Goal: Check status: Check status

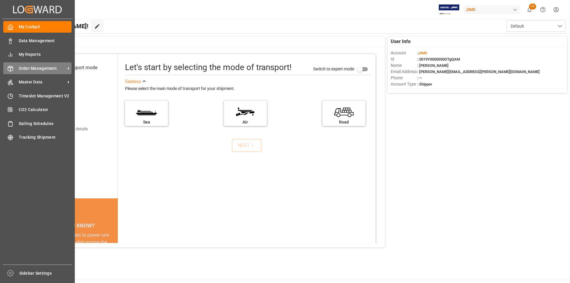
click at [15, 70] on div "Order Management Order Management" at bounding box center [37, 68] width 68 height 12
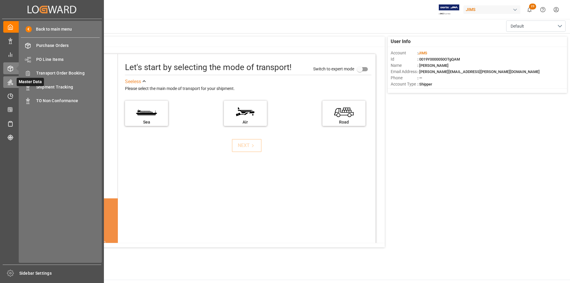
click at [12, 78] on div "Master Data Master Data" at bounding box center [51, 82] width 97 height 12
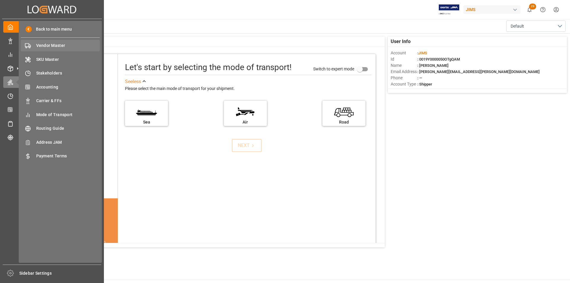
click at [37, 47] on span "Vendor Master" at bounding box center [68, 45] width 64 height 6
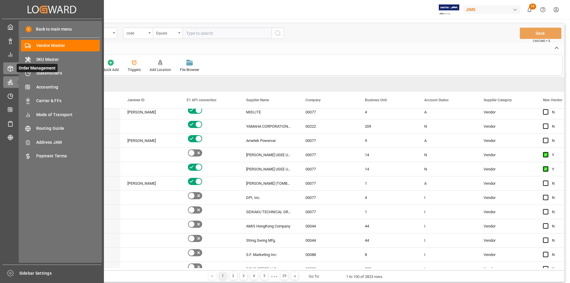
click at [12, 66] on icon at bounding box center [10, 69] width 6 height 6
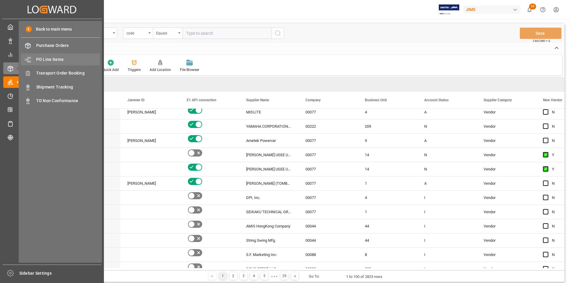
click at [50, 61] on span "PO Line Items" at bounding box center [68, 59] width 64 height 6
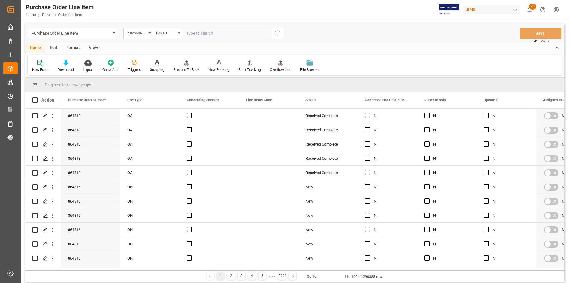
click at [56, 46] on div "Edit" at bounding box center [53, 48] width 16 height 10
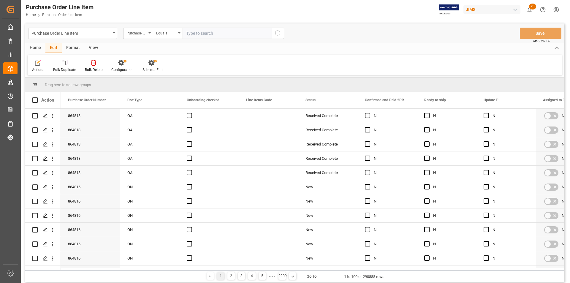
click at [91, 45] on div "View" at bounding box center [93, 48] width 18 height 10
click at [63, 61] on div at bounding box center [68, 62] width 30 height 6
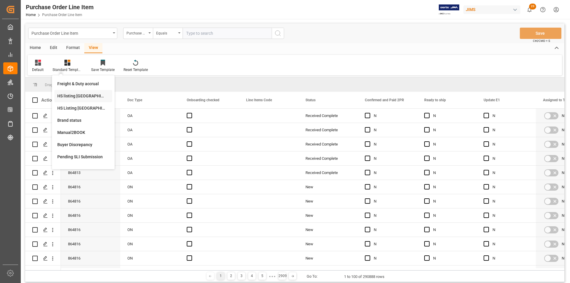
click at [69, 97] on div "HS listing [GEOGRAPHIC_DATA]" at bounding box center [83, 96] width 52 height 6
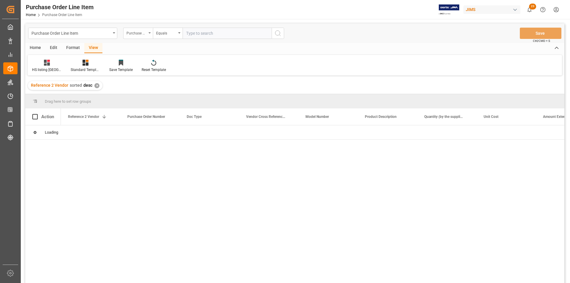
click at [150, 31] on div "Purchase Order Number" at bounding box center [138, 33] width 30 height 11
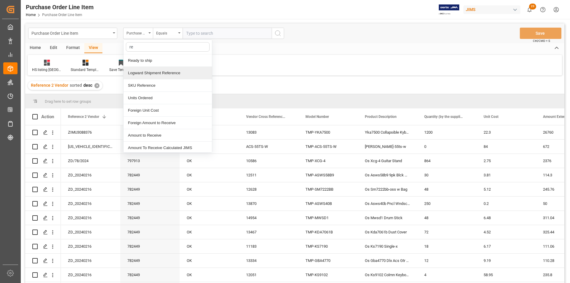
type input "ref"
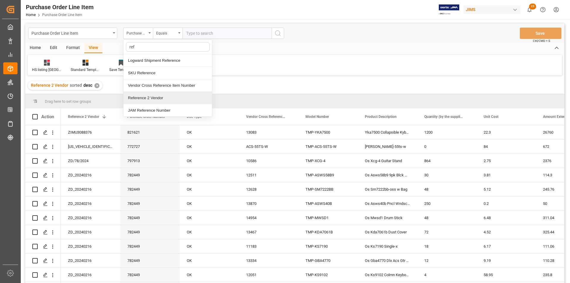
click at [153, 95] on div "Reference 2 Vendor" at bounding box center [167, 98] width 88 height 12
click at [202, 35] on input "text" at bounding box center [227, 33] width 89 height 11
paste input "22-10672-MY"
type input "22-10672-MY"
click at [281, 36] on icon "search button" at bounding box center [277, 33] width 7 height 7
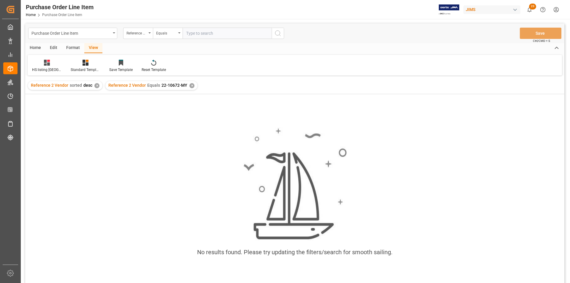
click at [96, 88] on div "✕" at bounding box center [96, 85] width 5 height 5
click at [113, 86] on div "✕" at bounding box center [114, 85] width 5 height 5
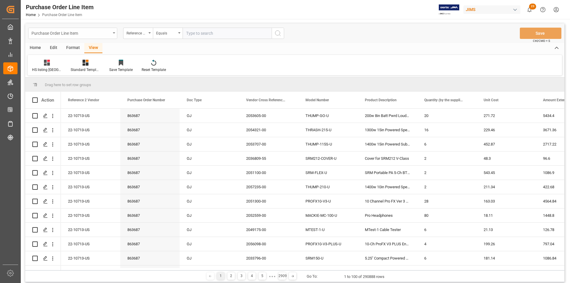
click at [92, 30] on div "Purchase Order Line Item" at bounding box center [70, 32] width 79 height 7
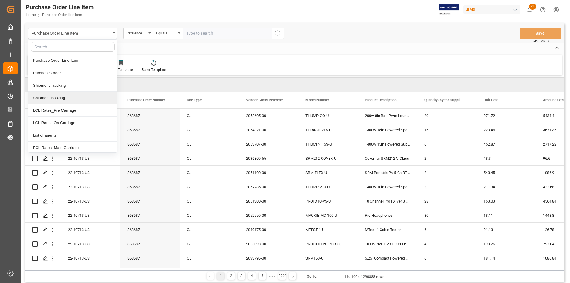
click at [73, 96] on div "Shipment Booking" at bounding box center [72, 98] width 88 height 12
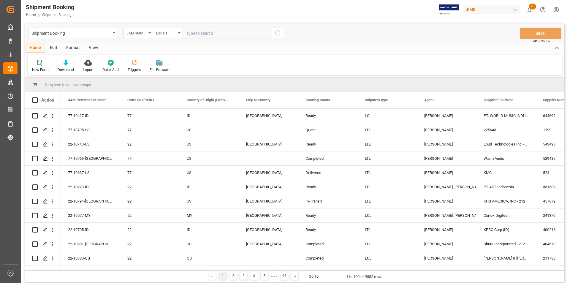
click at [194, 33] on input "text" at bounding box center [227, 33] width 89 height 11
paste input "22-10672-MY"
type input "22-10672-MY"
click at [279, 31] on circle "search button" at bounding box center [277, 33] width 5 height 5
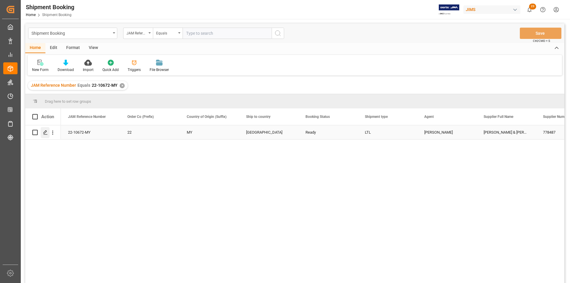
click at [48, 131] on div "Press SPACE to select this row." at bounding box center [45, 132] width 9 height 11
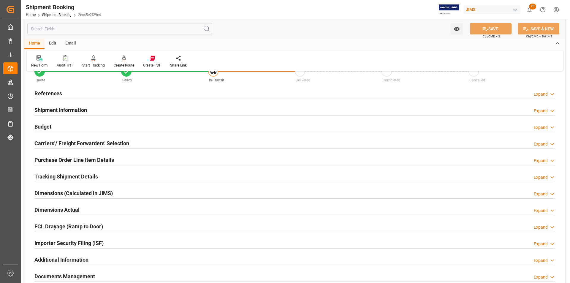
scroll to position [30, 0]
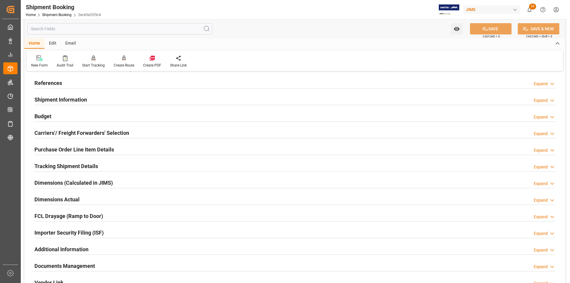
click at [79, 147] on h2 "Purchase Order Line Item Details" at bounding box center [74, 149] width 80 height 8
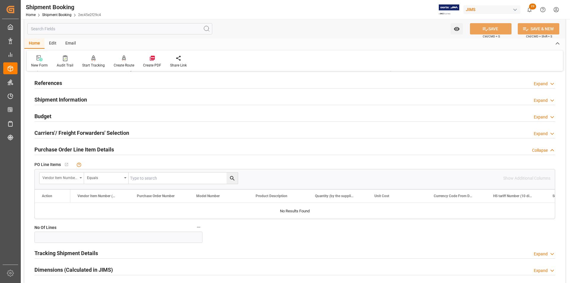
click at [78, 176] on div "Vendor Item Number (By The Supplier)" at bounding box center [61, 177] width 45 height 11
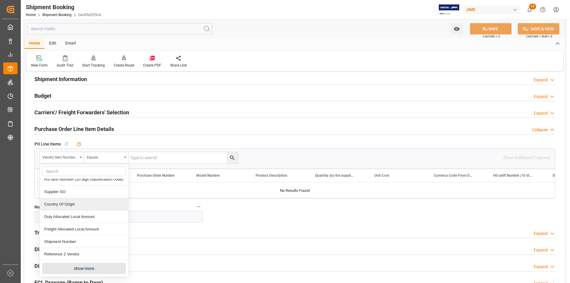
scroll to position [59, 0]
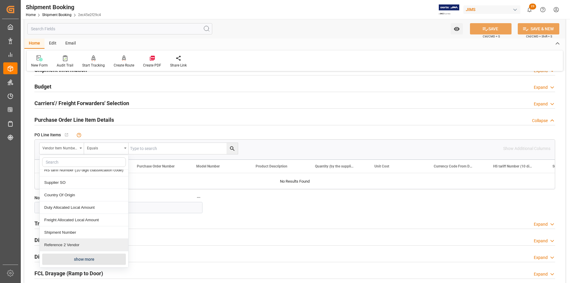
click at [72, 242] on div "Reference 2 Vendor" at bounding box center [84, 245] width 88 height 12
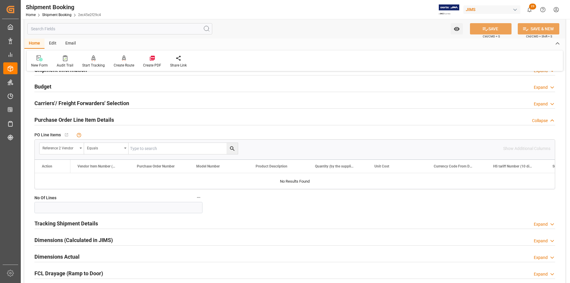
click at [145, 147] on input "text" at bounding box center [182, 148] width 109 height 11
paste input "22-10672-MY"
type input "22-10672-MY"
click at [234, 149] on icon "search button" at bounding box center [232, 148] width 6 height 6
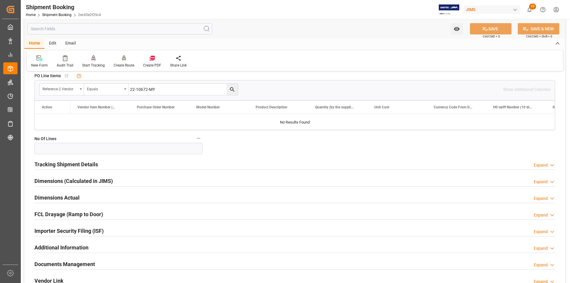
scroll to position [119, 0]
click at [47, 166] on h2 "Tracking Shipment Details" at bounding box center [66, 164] width 64 height 8
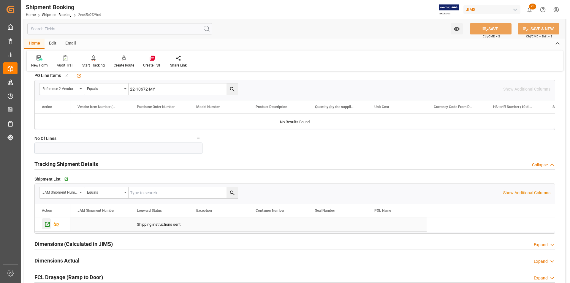
click at [48, 224] on icon "Press SPACE to select this row." at bounding box center [47, 224] width 6 height 6
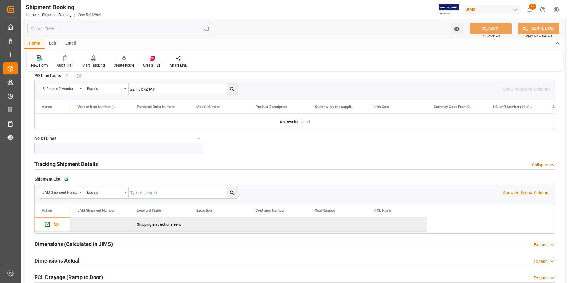
click at [231, 88] on icon "search button" at bounding box center [232, 89] width 6 height 6
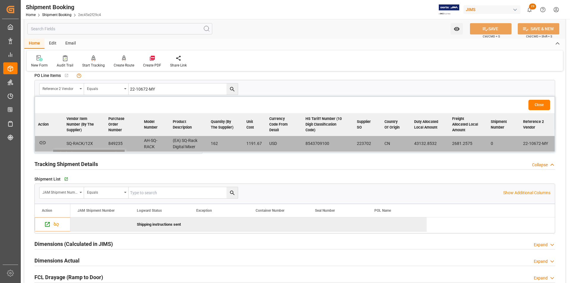
click at [42, 142] on icon "button" at bounding box center [42, 142] width 6 height 3
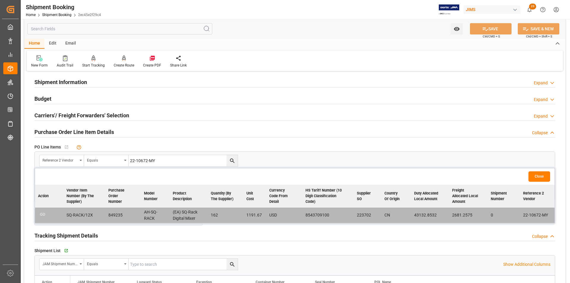
scroll to position [30, 0]
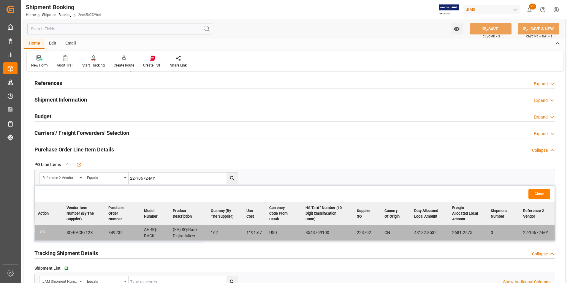
click at [205, 177] on input "22-10672-MY" at bounding box center [182, 177] width 109 height 11
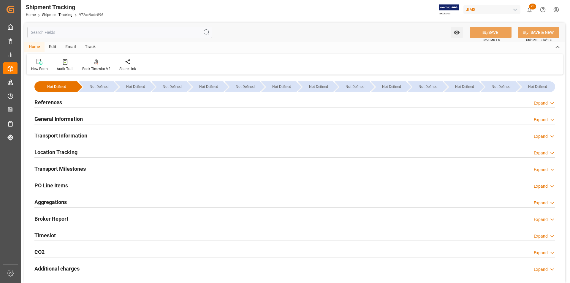
click at [50, 169] on h2 "Transport Milestones" at bounding box center [59, 169] width 51 height 8
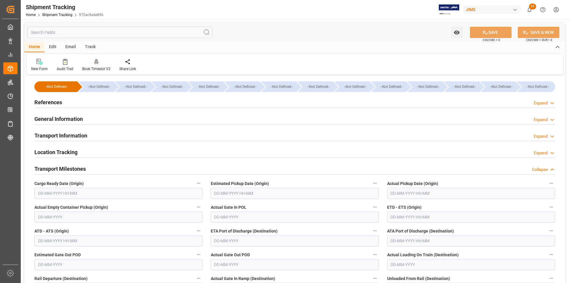
click at [64, 117] on h2 "General Information" at bounding box center [58, 119] width 48 height 8
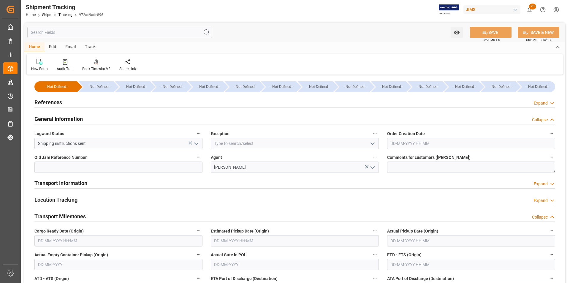
click at [55, 200] on h2 "Location Tracking" at bounding box center [55, 200] width 43 height 8
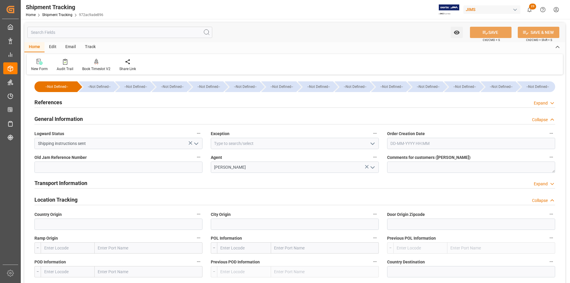
click at [77, 183] on h2 "Transport Information" at bounding box center [60, 183] width 53 height 8
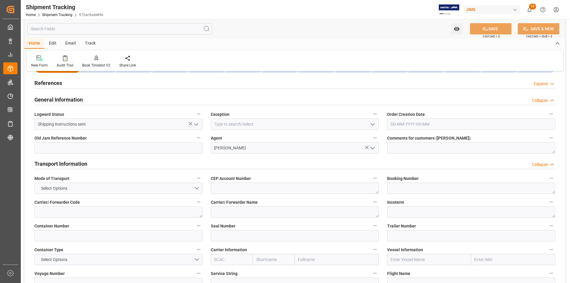
scroll to position [30, 0]
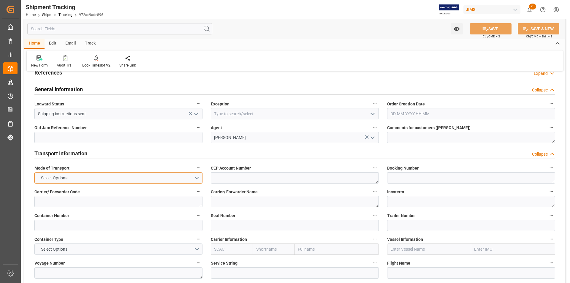
click at [193, 178] on button "Select Options" at bounding box center [118, 177] width 168 height 11
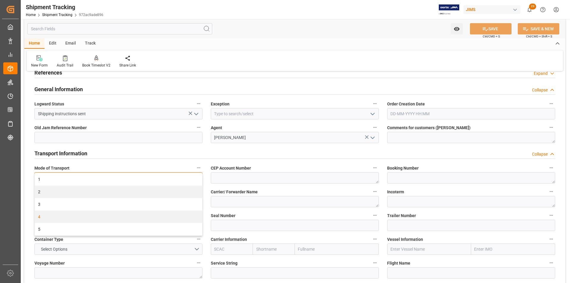
click at [182, 217] on div "4" at bounding box center [118, 216] width 167 height 12
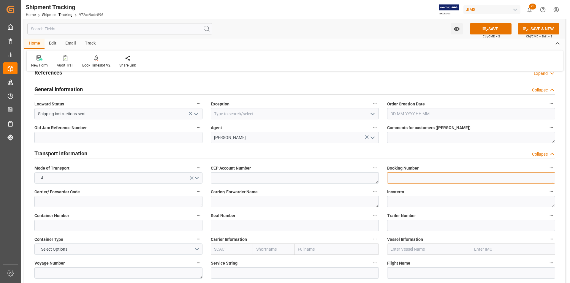
click at [396, 181] on textarea at bounding box center [471, 177] width 168 height 11
paste textarea "SKUL9100908"
type textarea "SKUL9100908"
click at [482, 30] on icon at bounding box center [485, 29] width 6 height 6
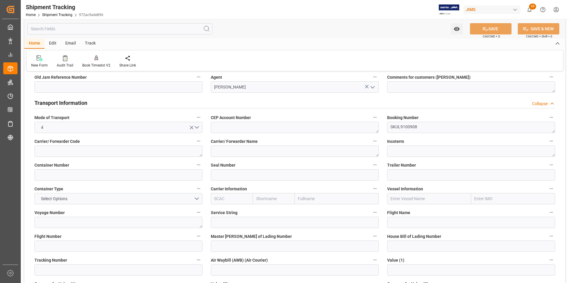
scroll to position [89, 0]
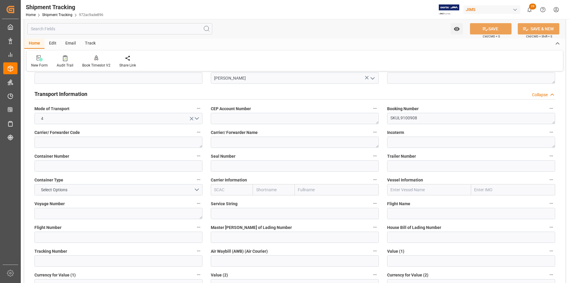
click at [302, 255] on label "Air Waybill (AWB) (Air Courier)" at bounding box center [295, 251] width 168 height 8
click at [371, 255] on button "Air Waybill (AWB) (Air Courier)" at bounding box center [375, 251] width 8 height 8
click at [399, 236] on div at bounding box center [285, 141] width 570 height 283
click at [405, 236] on input at bounding box center [471, 236] width 168 height 11
paste input "KUL9100908"
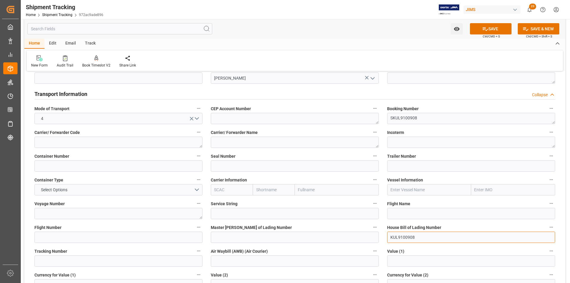
type input "KUL9100908"
click at [276, 235] on input at bounding box center [295, 236] width 168 height 11
paste input "695 51962256"
click at [220, 238] on input "695 51962256" at bounding box center [295, 236] width 168 height 11
type input "69551962256"
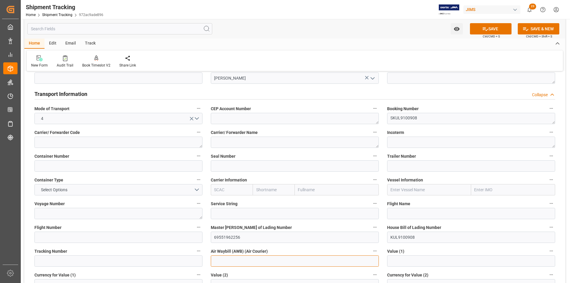
click at [282, 260] on input at bounding box center [295, 260] width 168 height 11
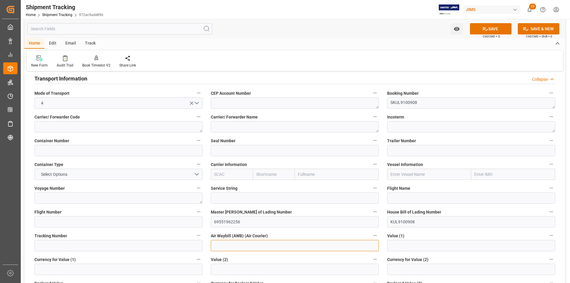
scroll to position [119, 0]
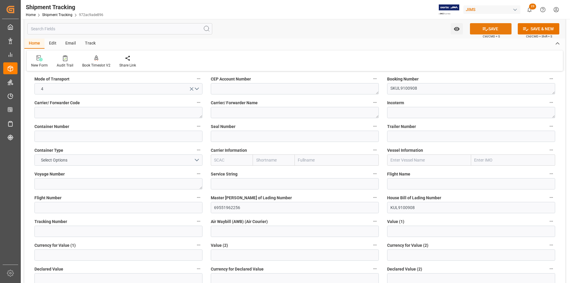
click at [499, 26] on button "SAVE" at bounding box center [491, 28] width 42 height 11
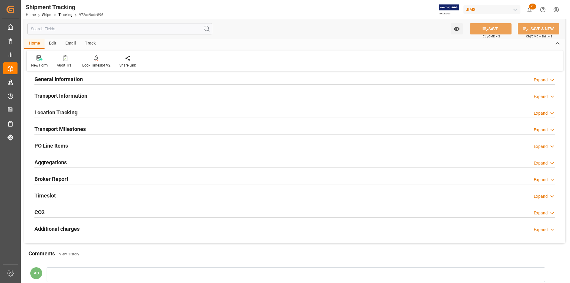
scroll to position [12, 0]
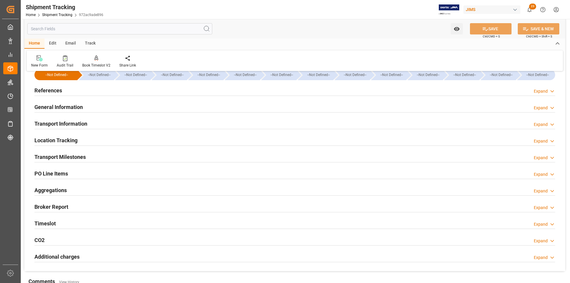
click at [69, 103] on h2 "General Information" at bounding box center [58, 107] width 48 height 8
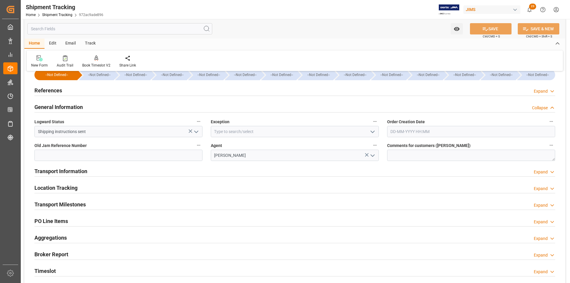
click at [41, 172] on h2 "Transport Information" at bounding box center [60, 171] width 53 height 8
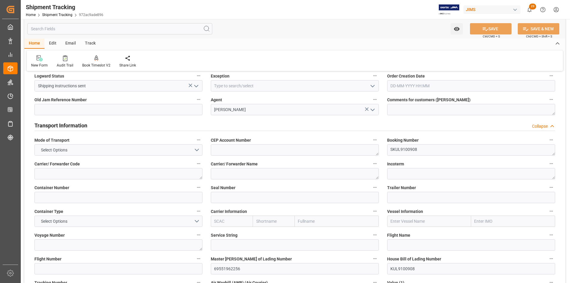
scroll to position [71, 0]
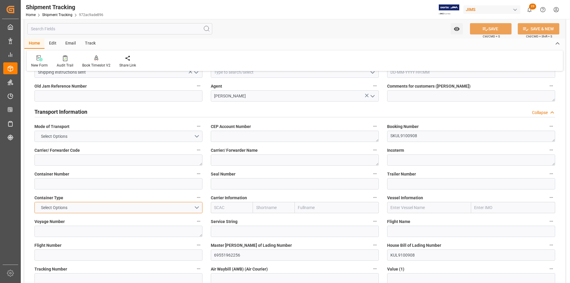
click at [199, 208] on button "Select Options" at bounding box center [118, 207] width 168 height 11
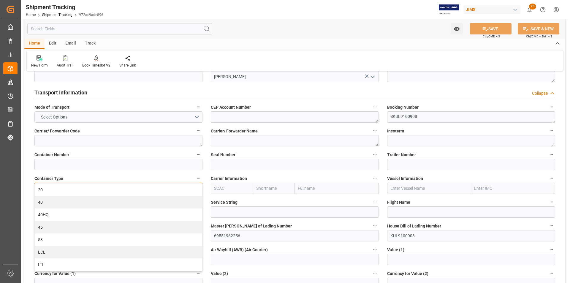
scroll to position [101, 0]
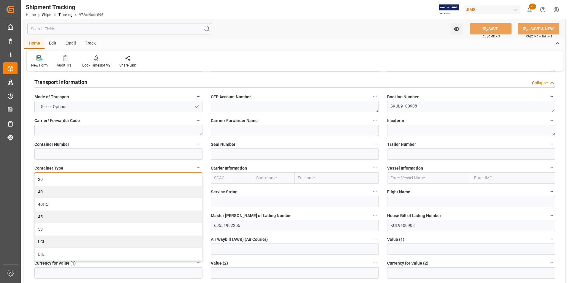
click at [163, 253] on div "LTL" at bounding box center [118, 254] width 167 height 12
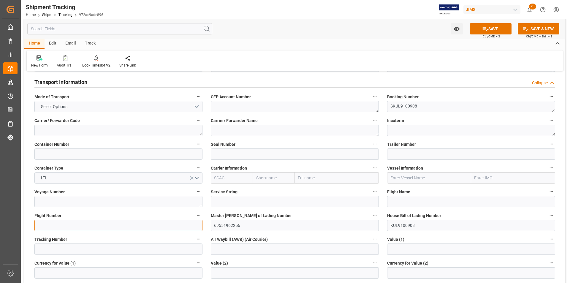
click at [144, 225] on input at bounding box center [118, 225] width 168 height 11
paste input "BR056/05SEP"
type input "BR056/05SEP"
click at [489, 28] on button "SAVE" at bounding box center [491, 28] width 42 height 11
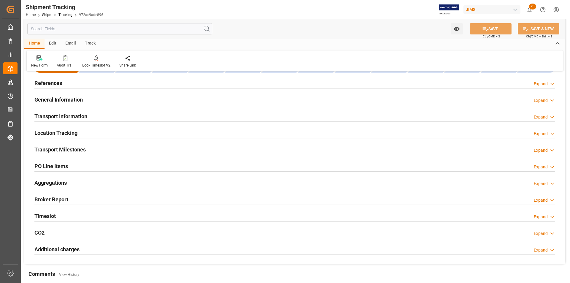
scroll to position [12, 0]
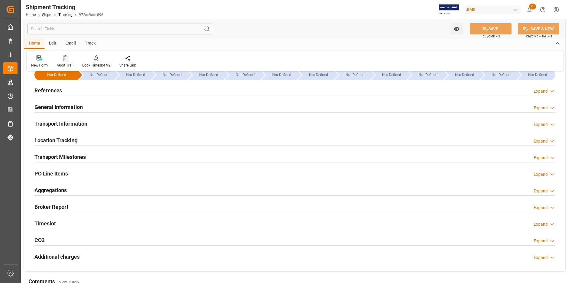
click at [72, 110] on h2 "General Information" at bounding box center [58, 107] width 48 height 8
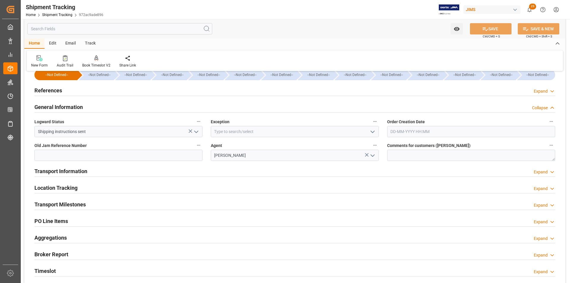
click at [46, 170] on h2 "Transport Information" at bounding box center [60, 171] width 53 height 8
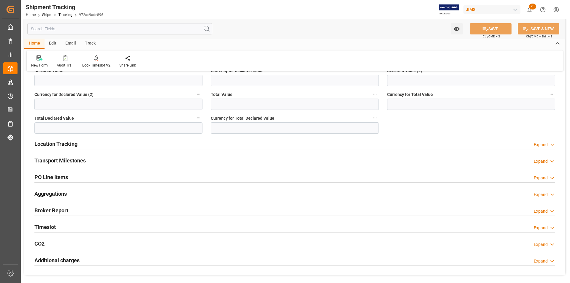
scroll to position [338, 0]
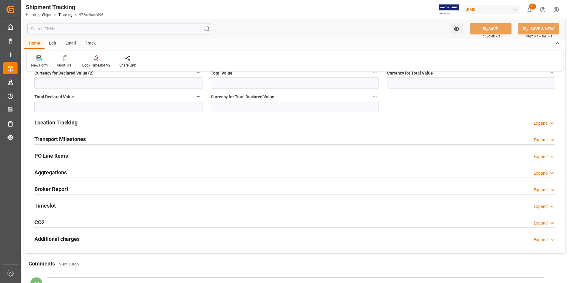
click at [58, 157] on h2 "PO Line Items" at bounding box center [51, 156] width 34 height 8
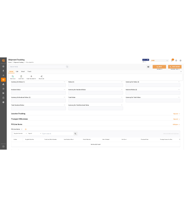
scroll to position [249, 0]
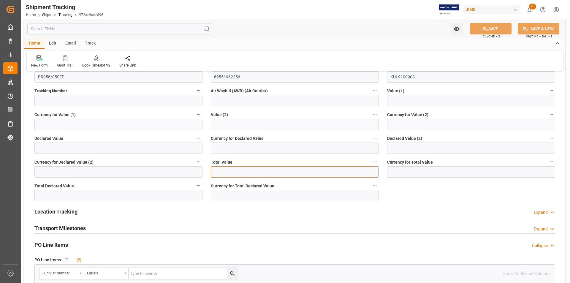
click at [222, 172] on input "text" at bounding box center [295, 171] width 168 height 11
paste input "text"
click at [274, 172] on input "text" at bounding box center [295, 171] width 168 height 11
paste input "text"
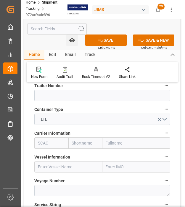
scroll to position [427, 0]
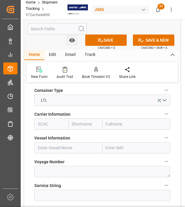
click at [55, 126] on input "text" at bounding box center [51, 123] width 34 height 11
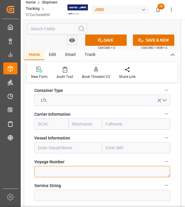
click at [69, 170] on textarea at bounding box center [102, 171] width 136 height 11
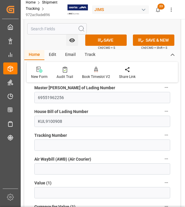
scroll to position [605, 0]
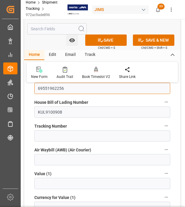
click at [50, 88] on input "69551962256" at bounding box center [102, 88] width 136 height 11
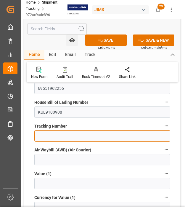
click at [78, 137] on input at bounding box center [102, 135] width 136 height 11
paste input "69551962256"
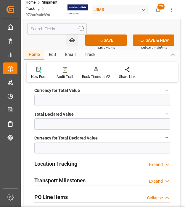
scroll to position [872, 0]
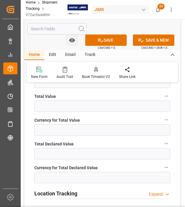
type input "69551962256"
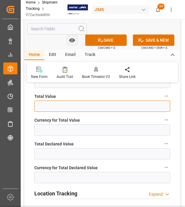
click at [69, 104] on input "text" at bounding box center [102, 105] width 136 height 11
type input "178750.50"
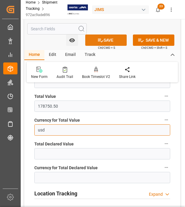
type input "usd"
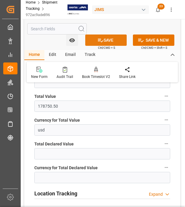
click at [107, 37] on button "SAVE" at bounding box center [106, 39] width 42 height 11
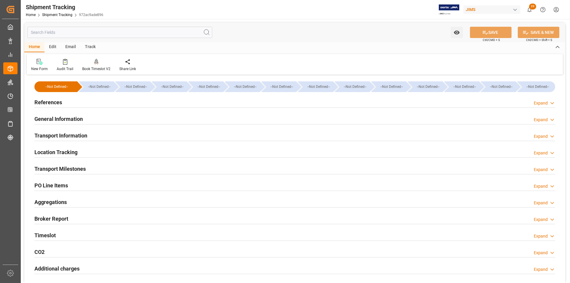
click at [72, 137] on h2 "Transport Information" at bounding box center [60, 135] width 53 height 8
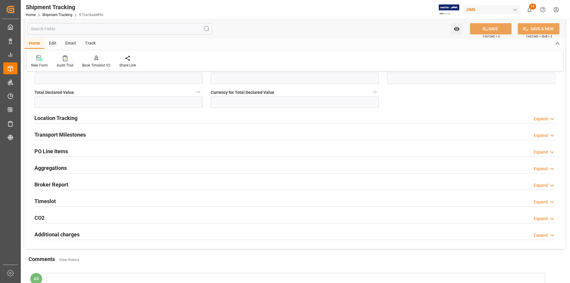
scroll to position [297, 0]
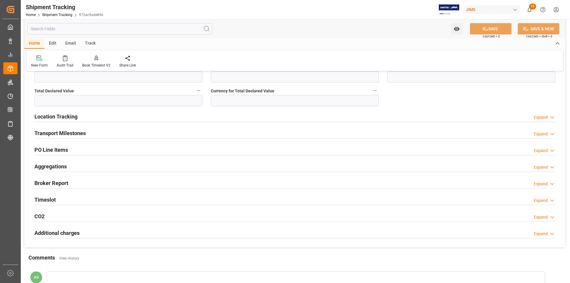
click at [47, 151] on h2 "PO Line Items" at bounding box center [51, 150] width 34 height 8
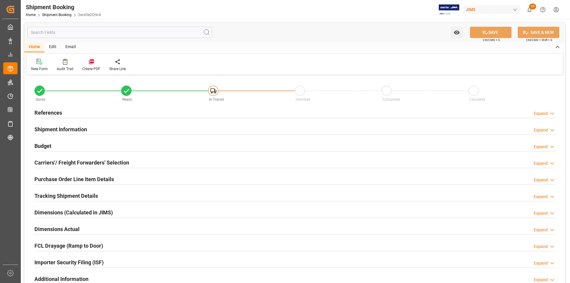
type input "1"
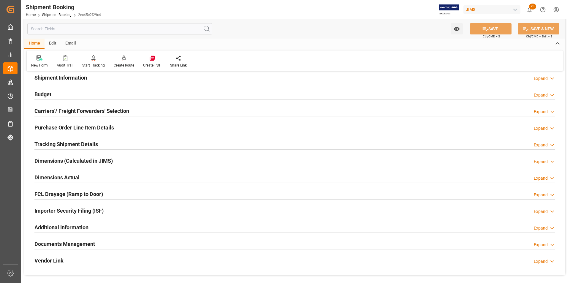
scroll to position [59, 0]
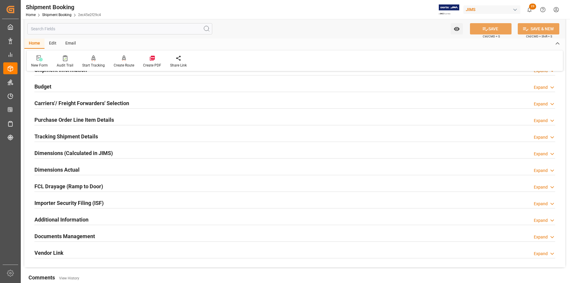
click at [67, 120] on h2 "Purchase Order Line Item Details" at bounding box center [74, 120] width 80 height 8
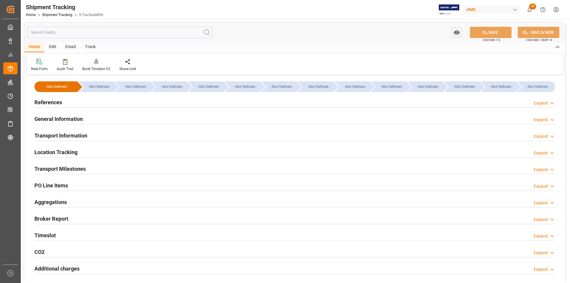
click at [55, 181] on div "PO Line Items" at bounding box center [51, 184] width 34 height 11
click at [78, 183] on div "PO Line Items Expand" at bounding box center [294, 184] width 521 height 11
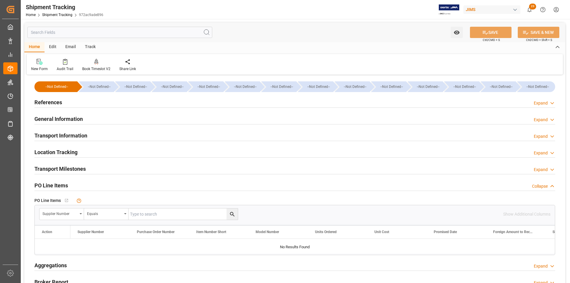
click at [79, 170] on h2 "Transport Milestones" at bounding box center [59, 169] width 51 height 8
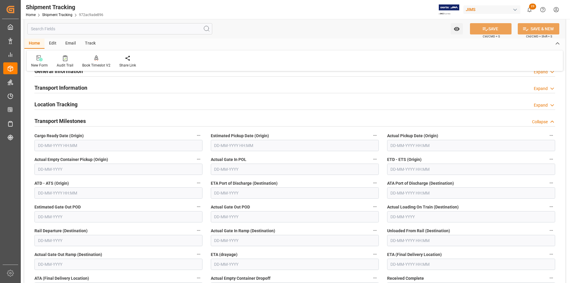
scroll to position [59, 0]
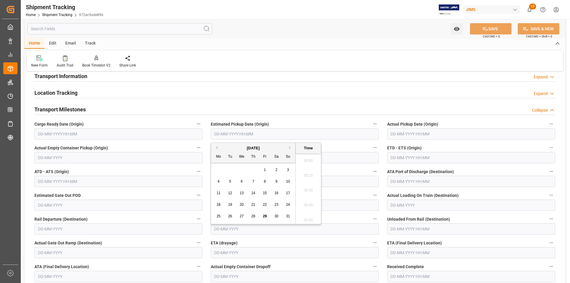
click at [277, 130] on input "text" at bounding box center [295, 133] width 168 height 11
click at [264, 214] on span "31" at bounding box center [265, 216] width 4 height 4
type input "[DATE] 00:00"
click at [349, 120] on label "Estimated Pickup Date (Origin)" at bounding box center [295, 124] width 168 height 8
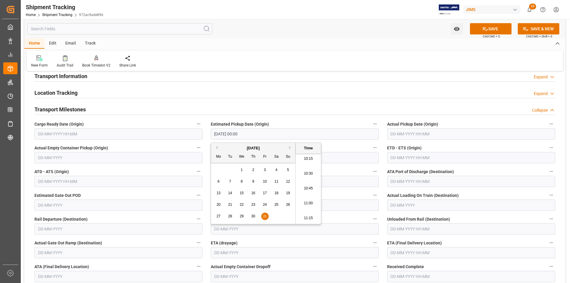
click at [371, 120] on button "Estimated Pickup Date (Origin)" at bounding box center [375, 124] width 8 height 8
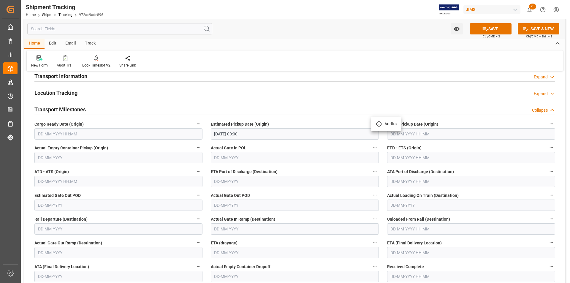
click at [402, 253] on div at bounding box center [285, 141] width 570 height 283
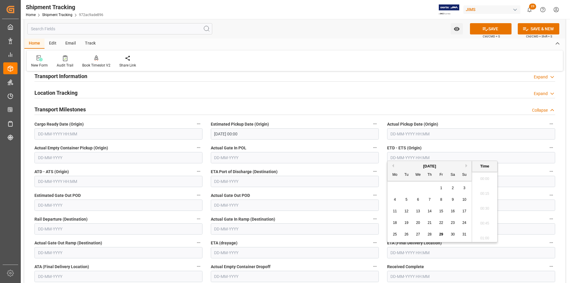
click at [408, 250] on input "text" at bounding box center [471, 252] width 168 height 11
click at [467, 166] on button "Next Month" at bounding box center [467, 166] width 4 height 4
click at [415, 201] on div "10" at bounding box center [417, 199] width 7 height 7
type input "[DATE] 00:00"
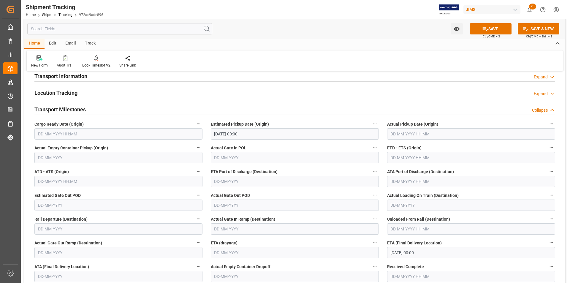
click at [464, 64] on div "New Form Audit Trail Book Timeslot V2 Book a Timeslot for the shipment Share Li…" at bounding box center [295, 60] width 536 height 20
click at [486, 31] on icon at bounding box center [485, 29] width 6 height 6
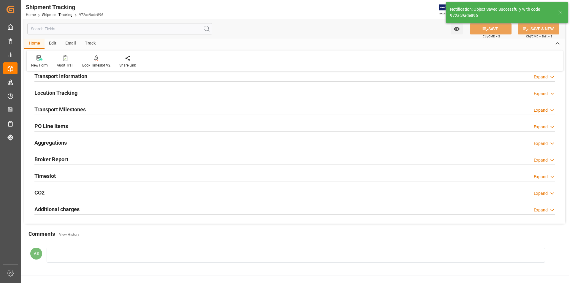
click at [65, 125] on h2 "PO Line Items" at bounding box center [51, 126] width 34 height 8
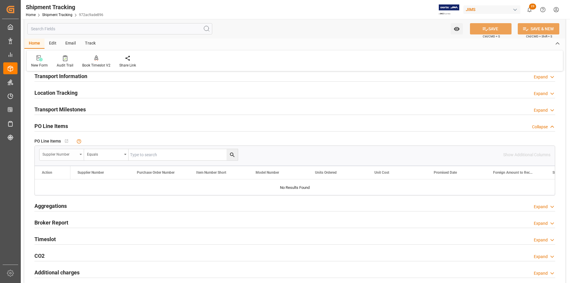
click at [80, 154] on icon "open menu" at bounding box center [81, 154] width 2 height 1
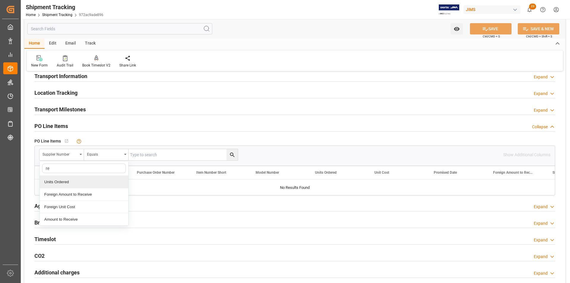
type input "r"
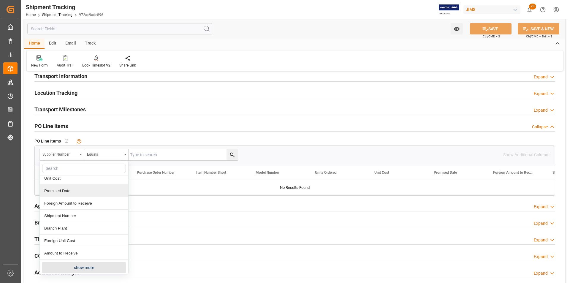
scroll to position [68, 0]
click at [83, 266] on button "show more" at bounding box center [84, 265] width 84 height 11
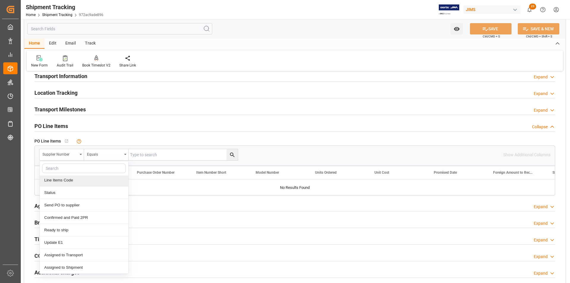
scroll to position [189, 0]
click at [74, 168] on input "text" at bounding box center [84, 168] width 84 height 9
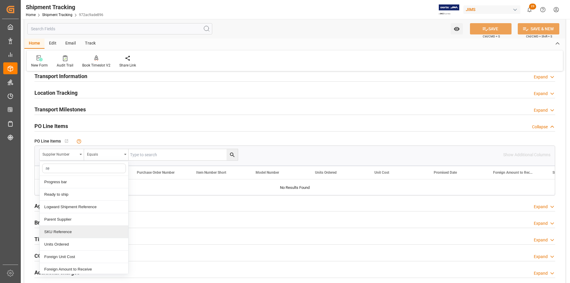
type input "ref"
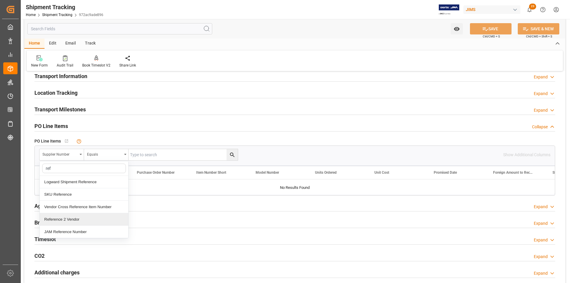
click at [71, 218] on div "Reference 2 Vendor" at bounding box center [84, 219] width 88 height 12
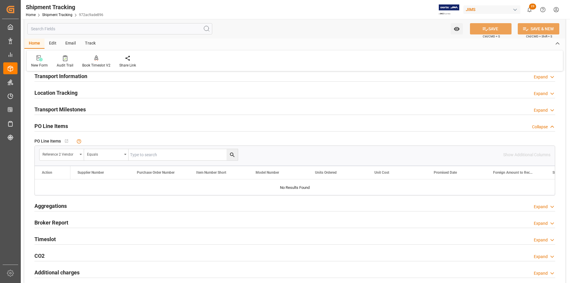
click at [161, 153] on input "text" at bounding box center [182, 154] width 109 height 11
paste input "22-10672-MY"
type input "22-10672-MY"
click at [232, 157] on icon "search button" at bounding box center [232, 155] width 6 height 6
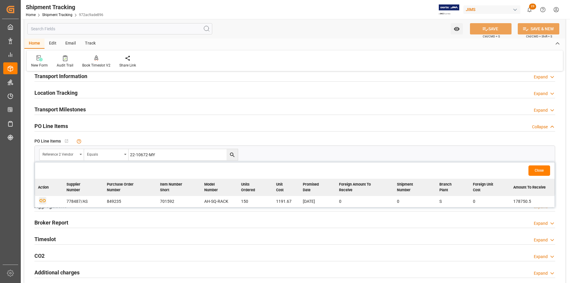
click at [45, 202] on icon "button" at bounding box center [42, 200] width 6 height 3
click at [45, 202] on table "Action Supplier Number Purchase Order Number Item Number Short Model Number Uni…" at bounding box center [294, 193] width 519 height 28
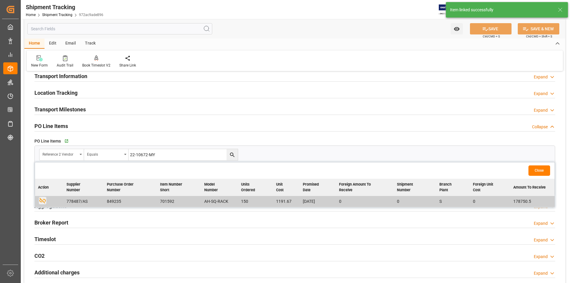
scroll to position [59, 0]
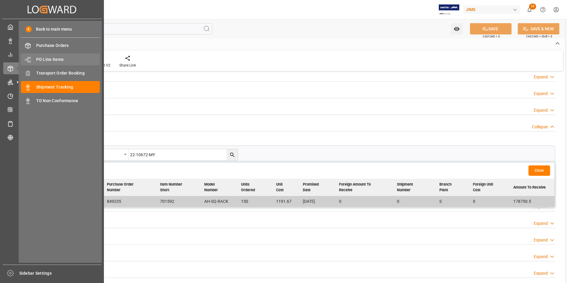
click at [48, 56] on div "PO Line Items PO Line Items" at bounding box center [60, 59] width 79 height 12
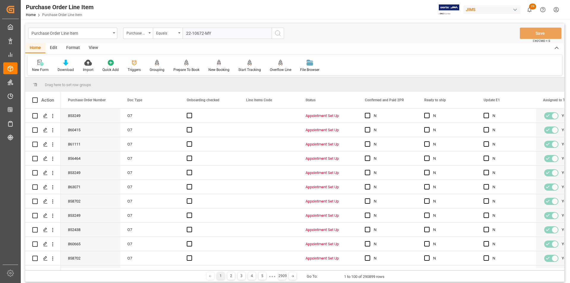
type input "22-10672-MY"
click at [282, 34] on button "search button" at bounding box center [278, 33] width 12 height 11
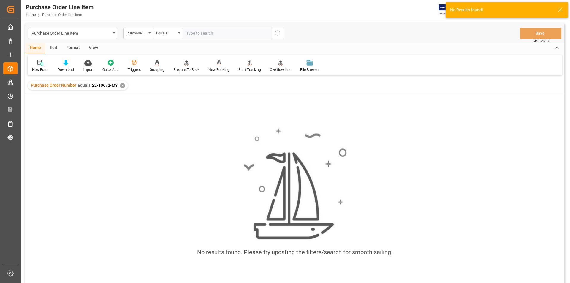
click at [122, 84] on div "✕" at bounding box center [122, 85] width 5 height 5
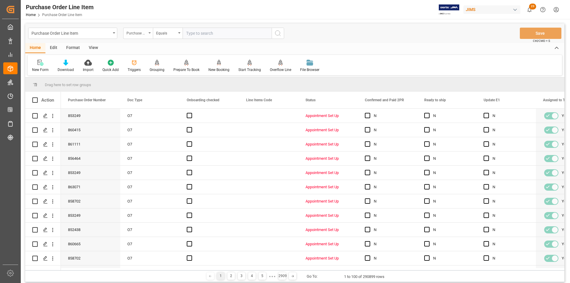
click at [149, 36] on div "Purchase Order Number" at bounding box center [138, 33] width 30 height 11
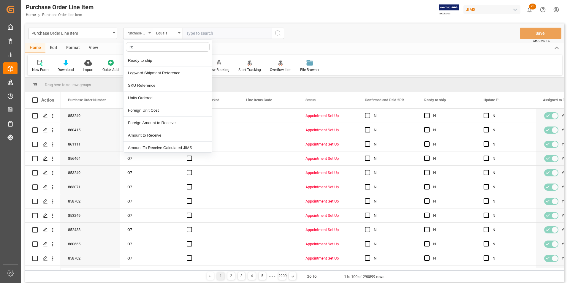
type input "ref"
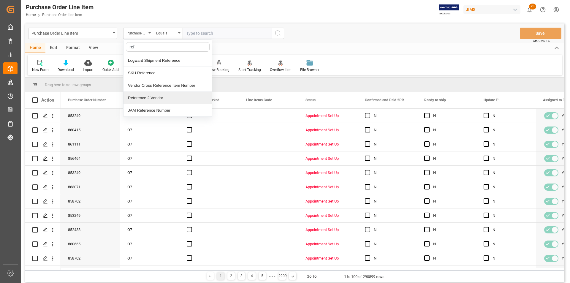
click at [155, 98] on div "Reference 2 Vendor" at bounding box center [167, 98] width 88 height 12
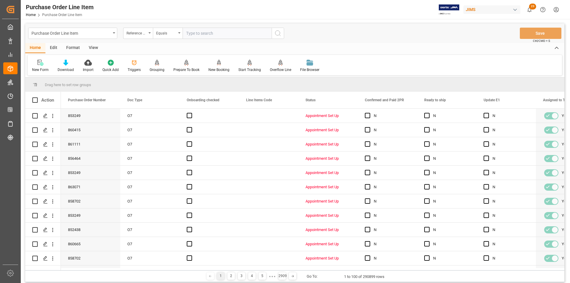
click at [208, 38] on input "text" at bounding box center [227, 33] width 89 height 11
paste input "22-10672-MY"
type input "22-10672-MY"
click at [277, 31] on icon "search button" at bounding box center [277, 33] width 7 height 7
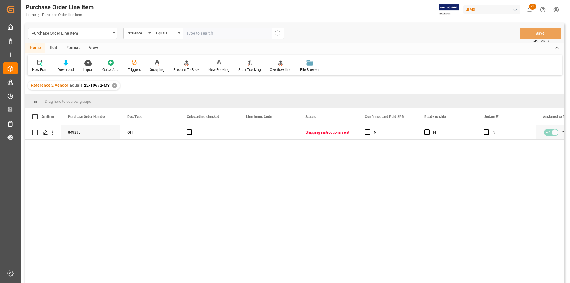
click at [93, 48] on div "View" at bounding box center [93, 48] width 18 height 10
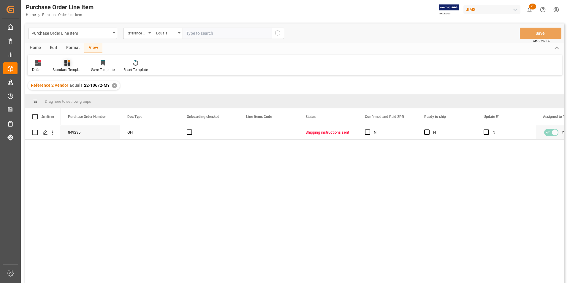
click at [66, 65] on icon at bounding box center [67, 63] width 6 height 6
click at [76, 97] on div "HS listing [GEOGRAPHIC_DATA]" at bounding box center [83, 96] width 52 height 6
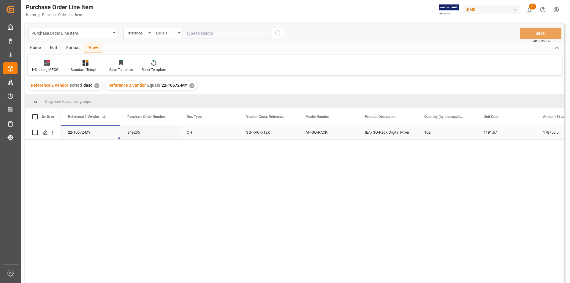
click at [89, 131] on div "22-10672-MY" at bounding box center [90, 132] width 59 height 14
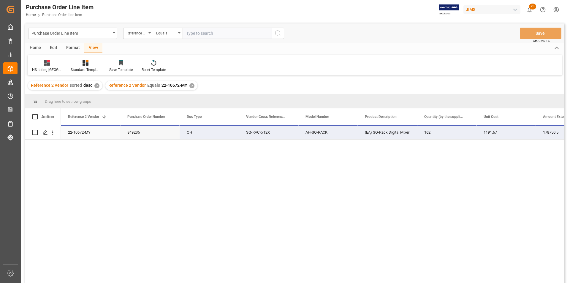
click at [543, 131] on div "178750.5" at bounding box center [565, 132] width 59 height 14
